Goal: Information Seeking & Learning: Learn about a topic

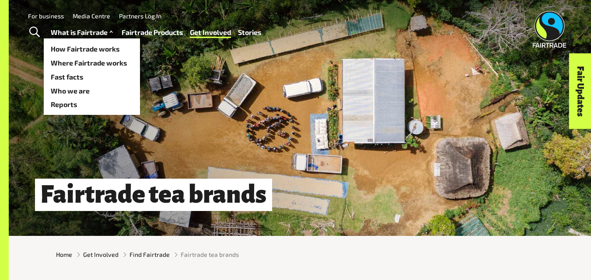
click at [77, 36] on link "What is Fairtrade" at bounding box center [83, 32] width 64 height 13
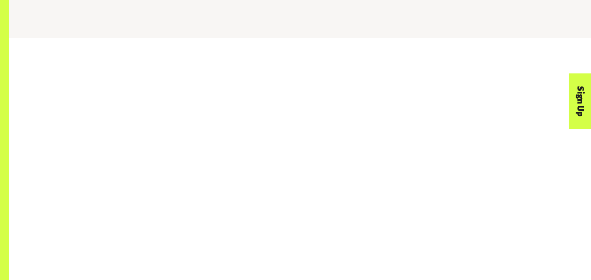
scroll to position [1006, 0]
